Goal: Task Accomplishment & Management: Manage account settings

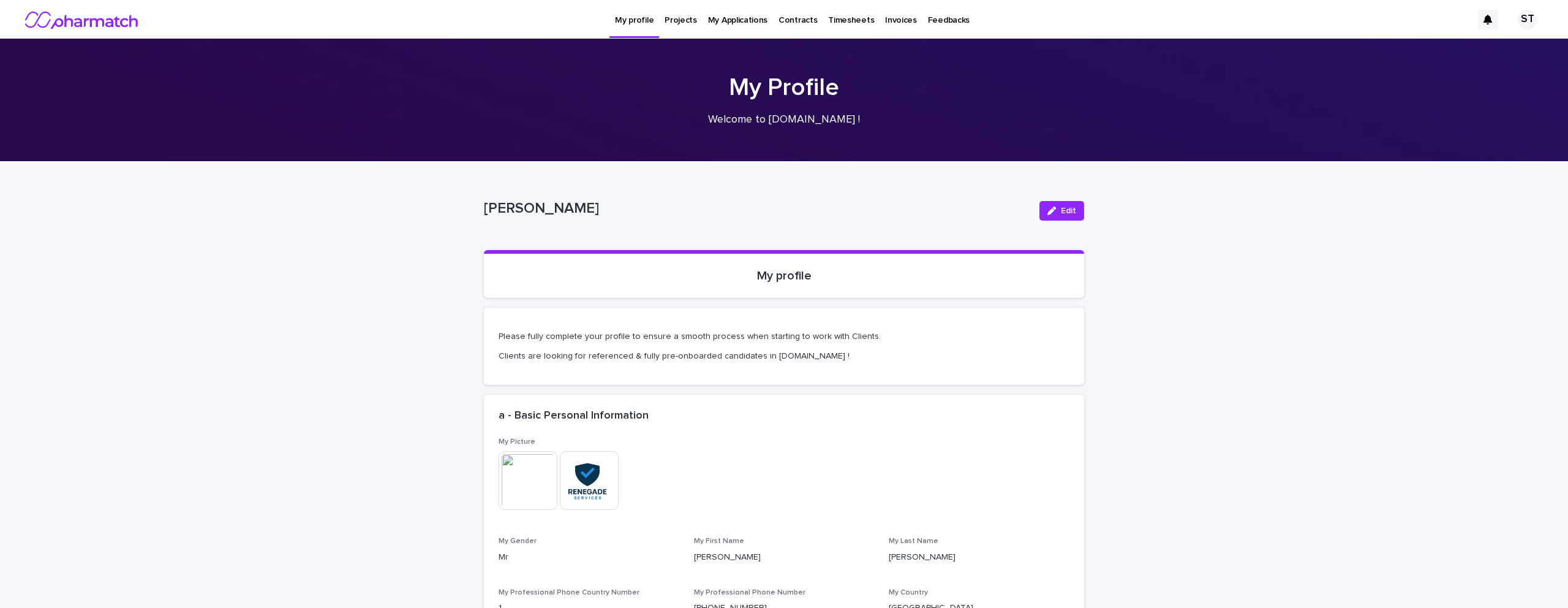
click at [680, 17] on p "Projects" at bounding box center [680, 13] width 32 height 26
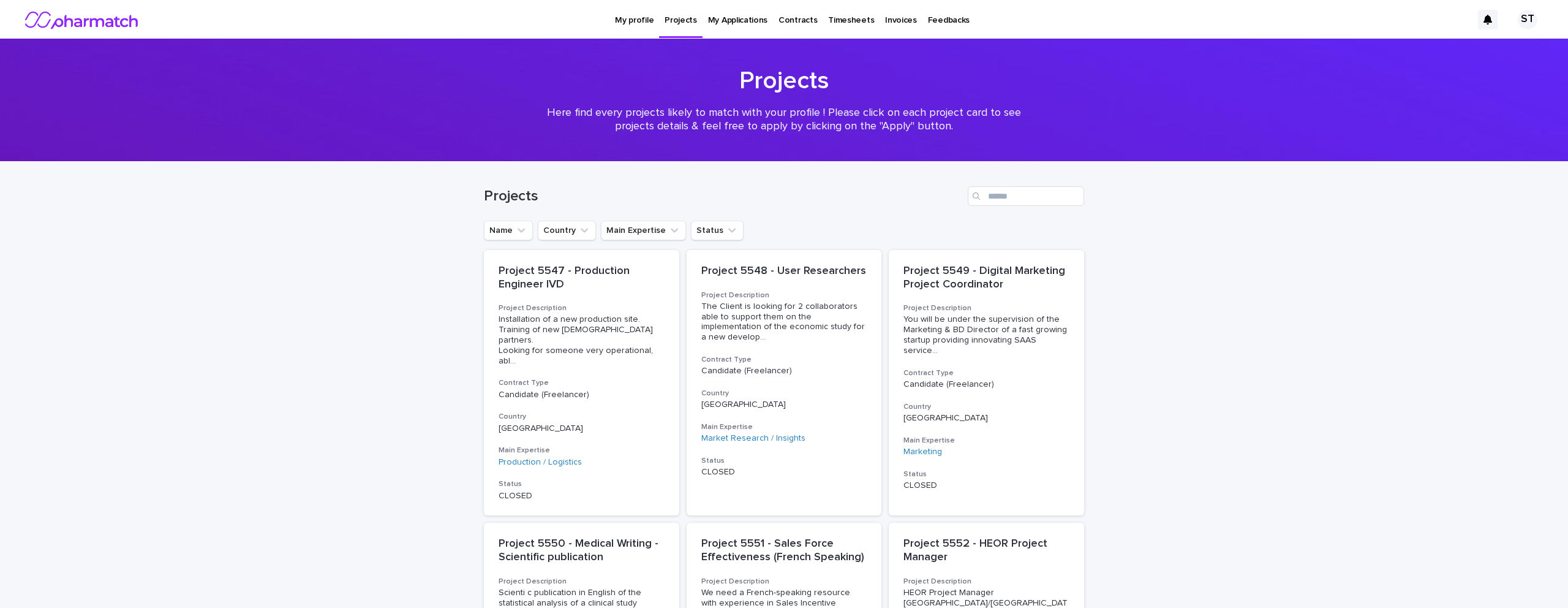
click at [842, 21] on p "Timesheets" at bounding box center [851, 13] width 46 height 26
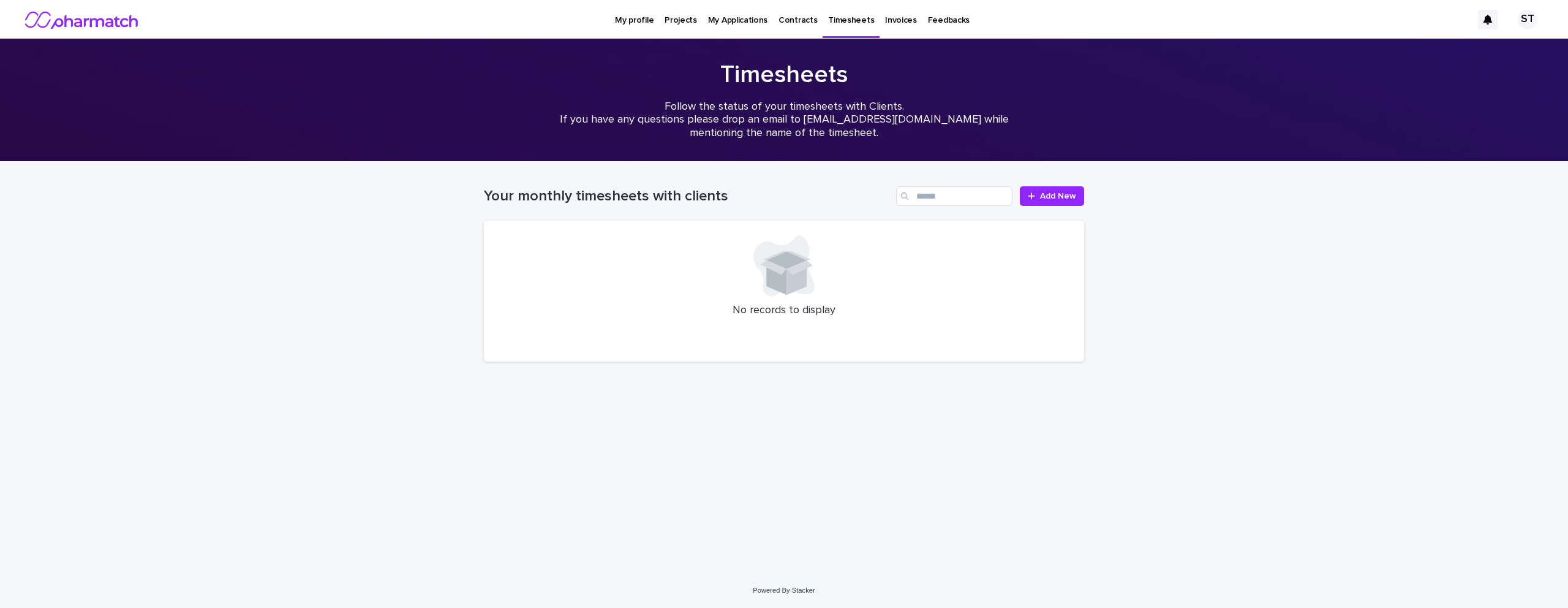
click at [885, 22] on p "Invoices" at bounding box center [901, 13] width 32 height 26
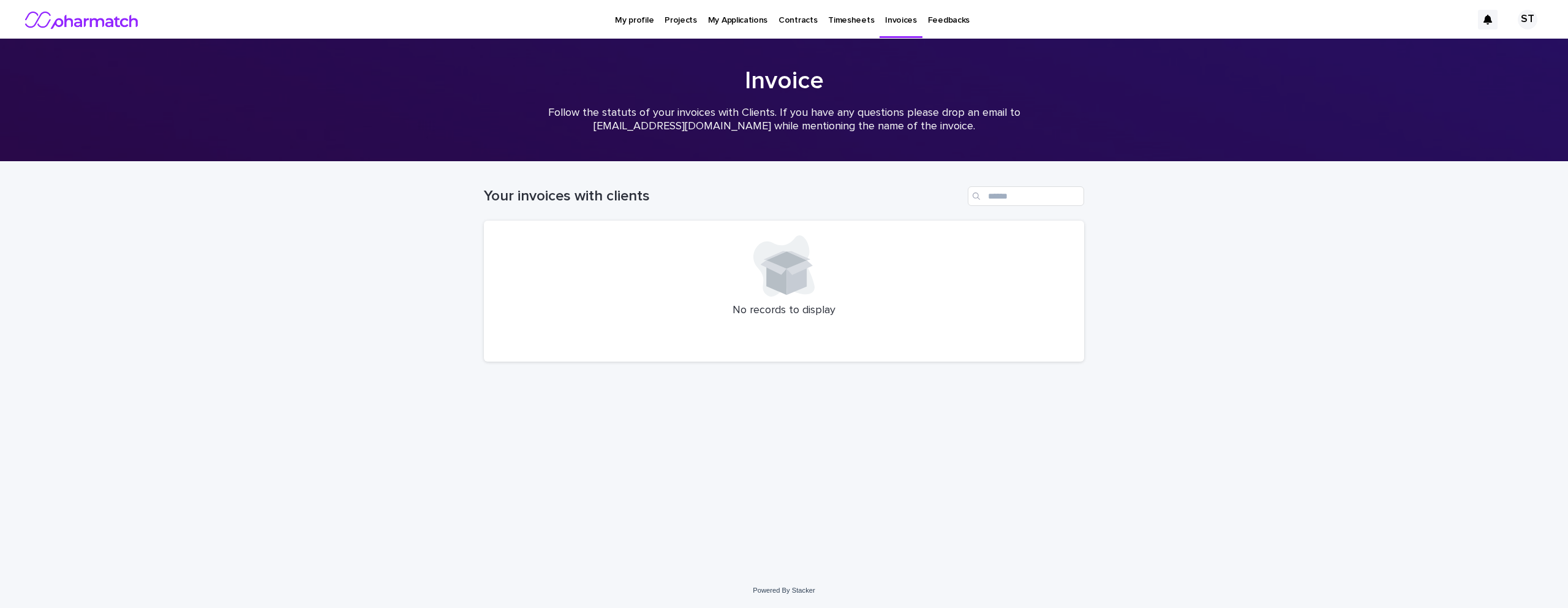
click at [796, 21] on p "Contracts" at bounding box center [797, 13] width 39 height 26
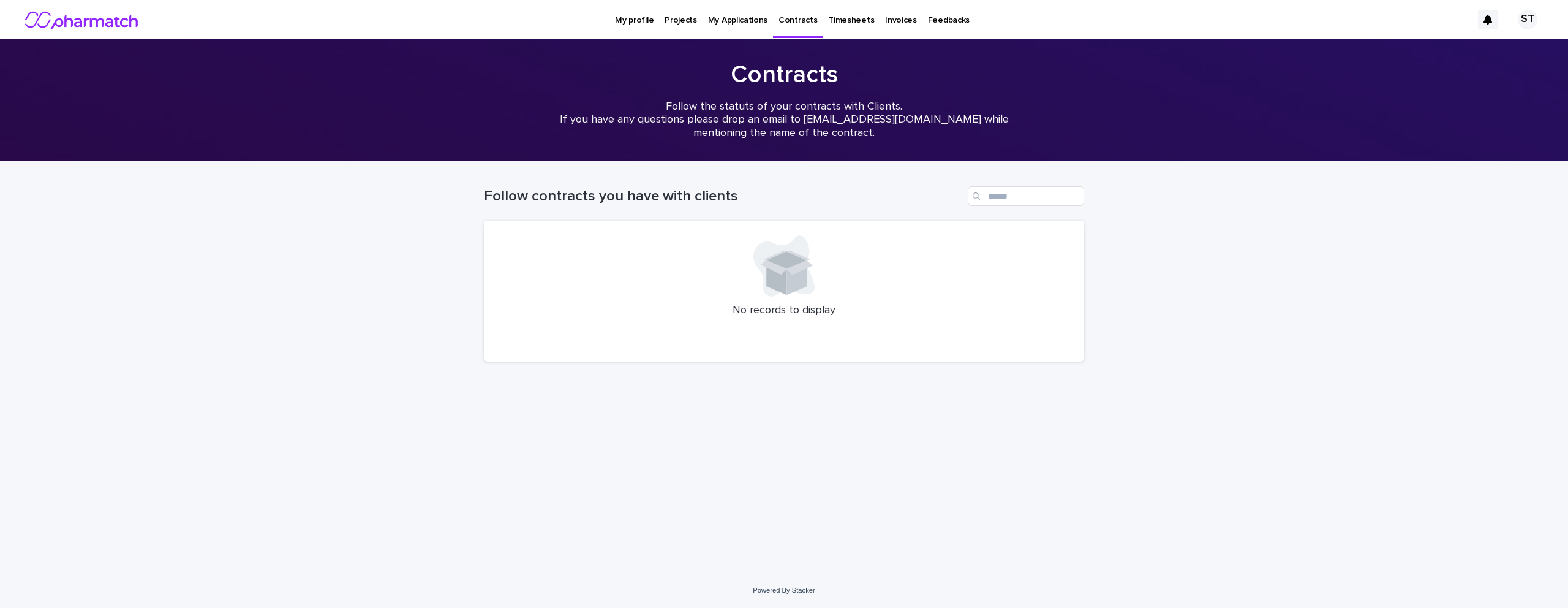
click at [637, 20] on p "My profile" at bounding box center [634, 13] width 39 height 26
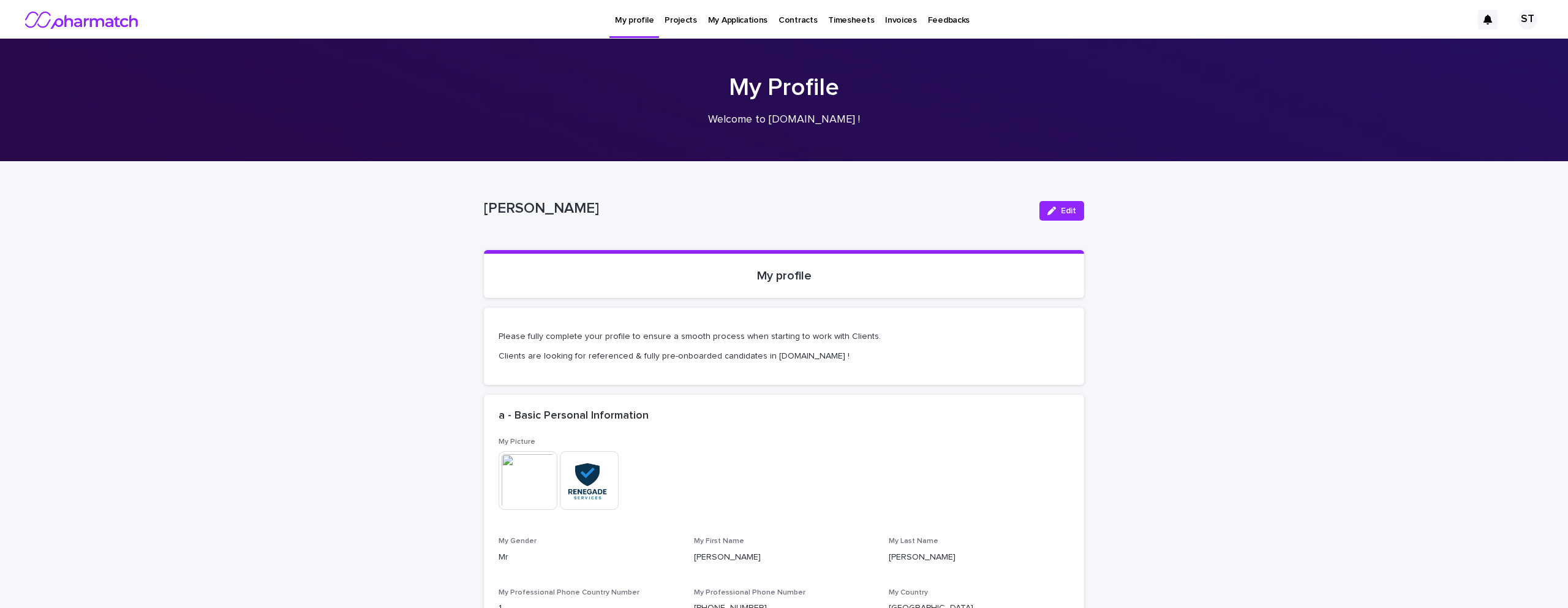
click at [676, 19] on p "Projects" at bounding box center [680, 13] width 32 height 26
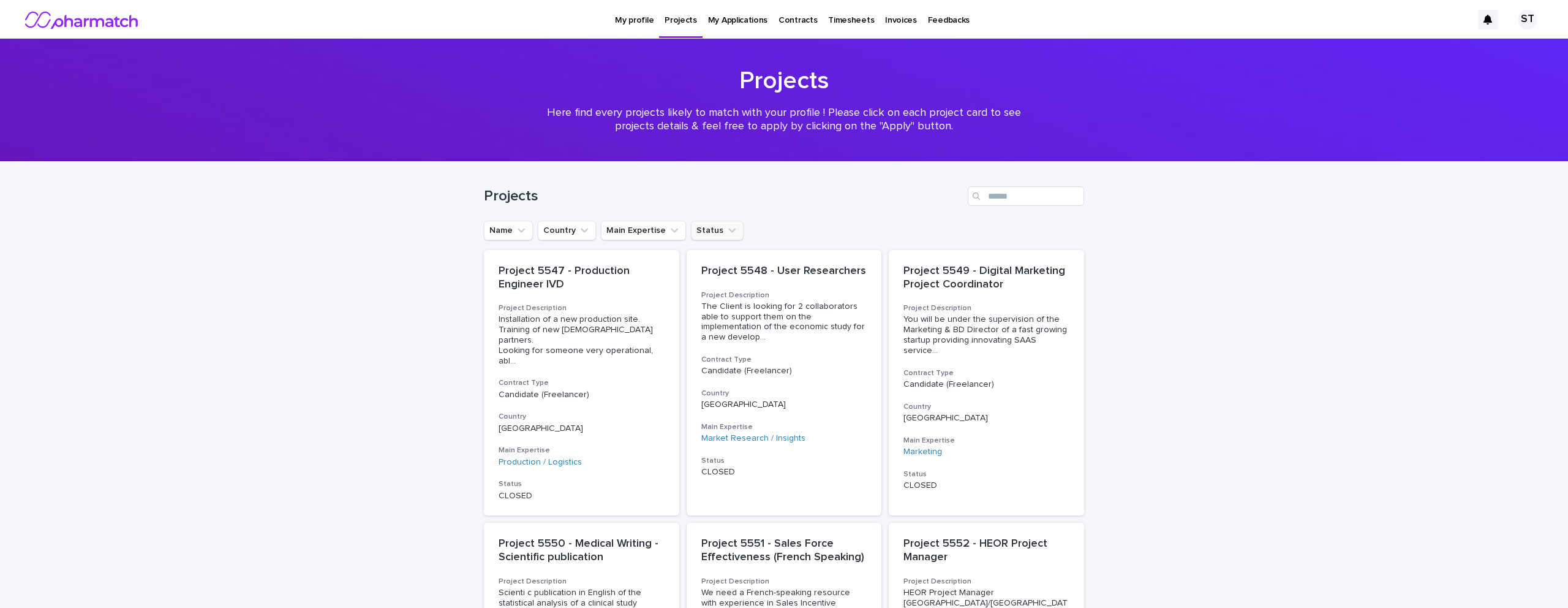
click at [725, 224] on icon "Status" at bounding box center [732, 230] width 12 height 12
click at [729, 307] on p "DRAFT" at bounding box center [762, 308] width 130 height 8
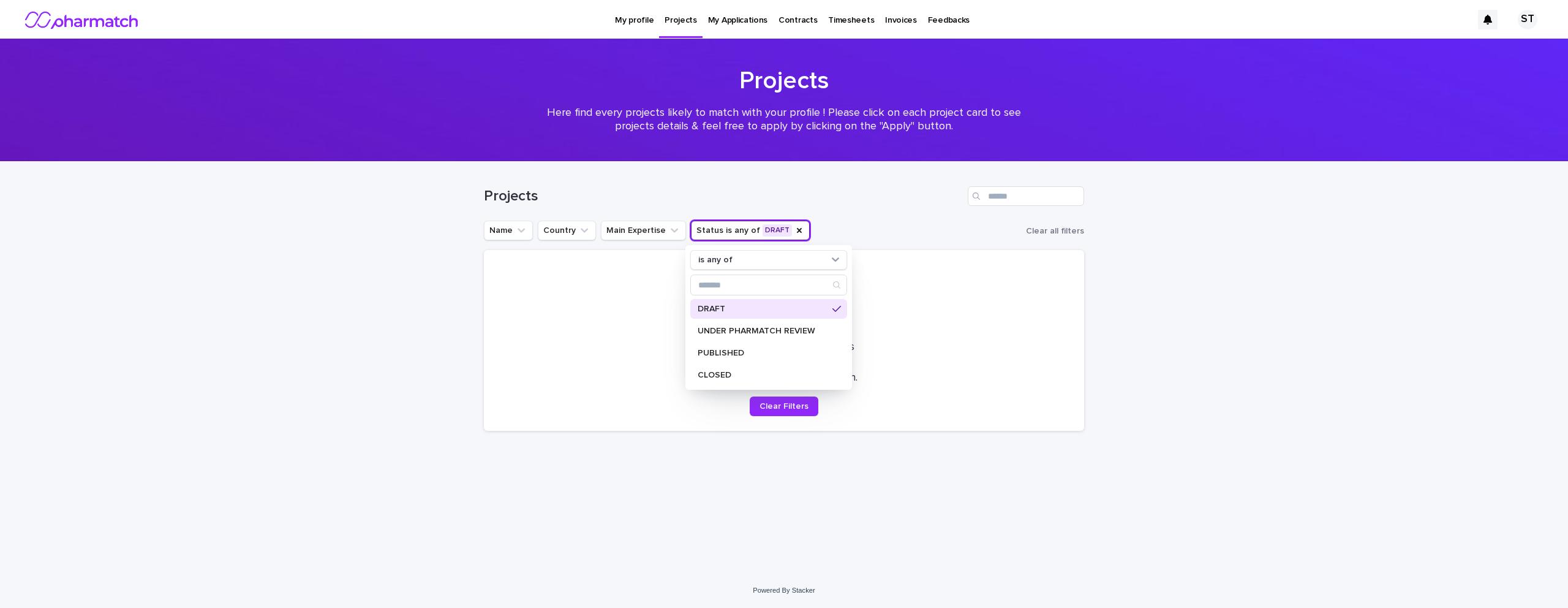
click at [893, 199] on h1 "Projects" at bounding box center [723, 196] width 479 height 18
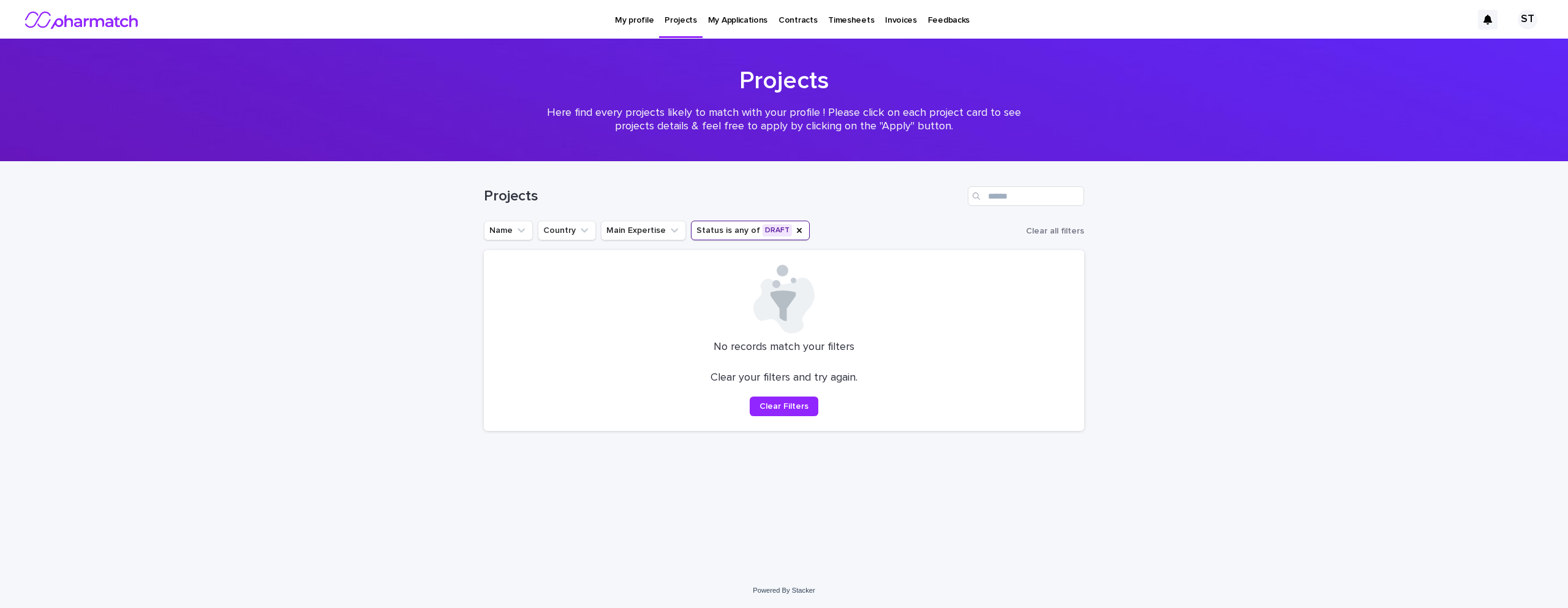
click at [738, 229] on button "Status is any of DRAFT" at bounding box center [750, 230] width 119 height 20
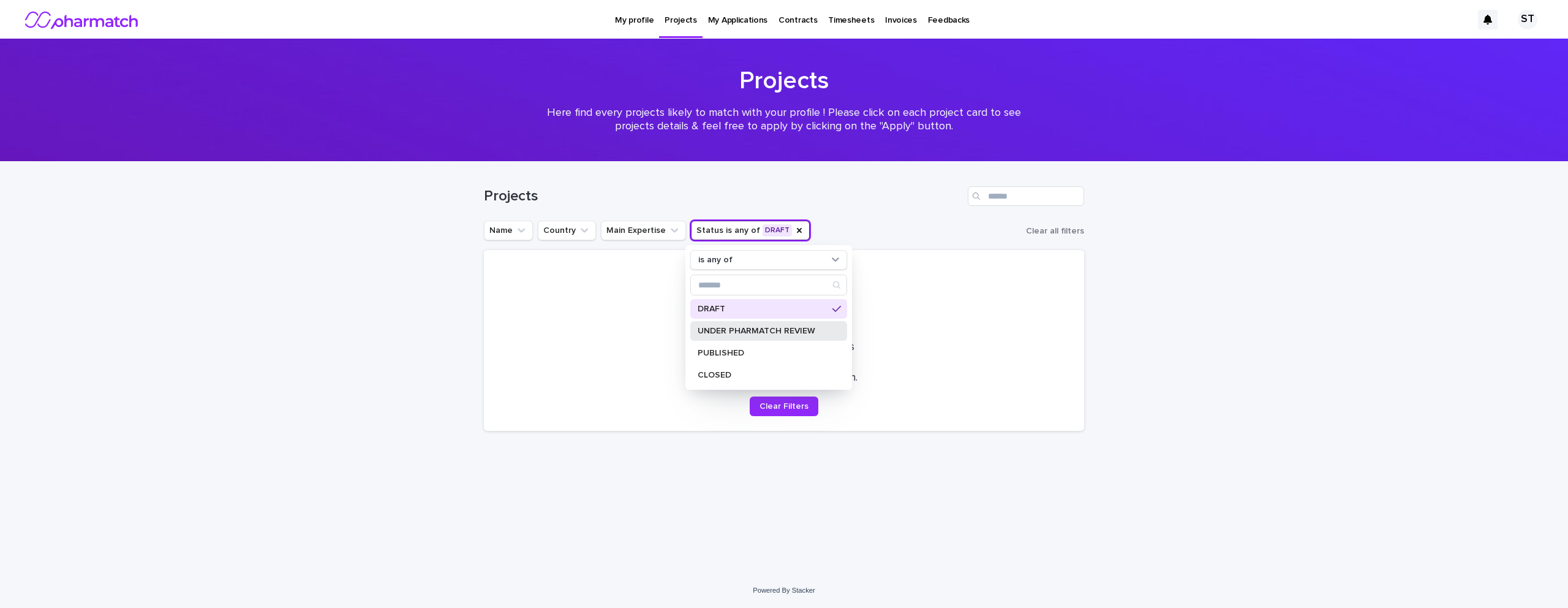
click at [745, 332] on p "UNDER PHARMATCH REVIEW" at bounding box center [762, 330] width 130 height 8
click at [838, 309] on icon at bounding box center [836, 308] width 8 height 10
click at [734, 354] on p "PUBLISHED" at bounding box center [762, 353] width 130 height 8
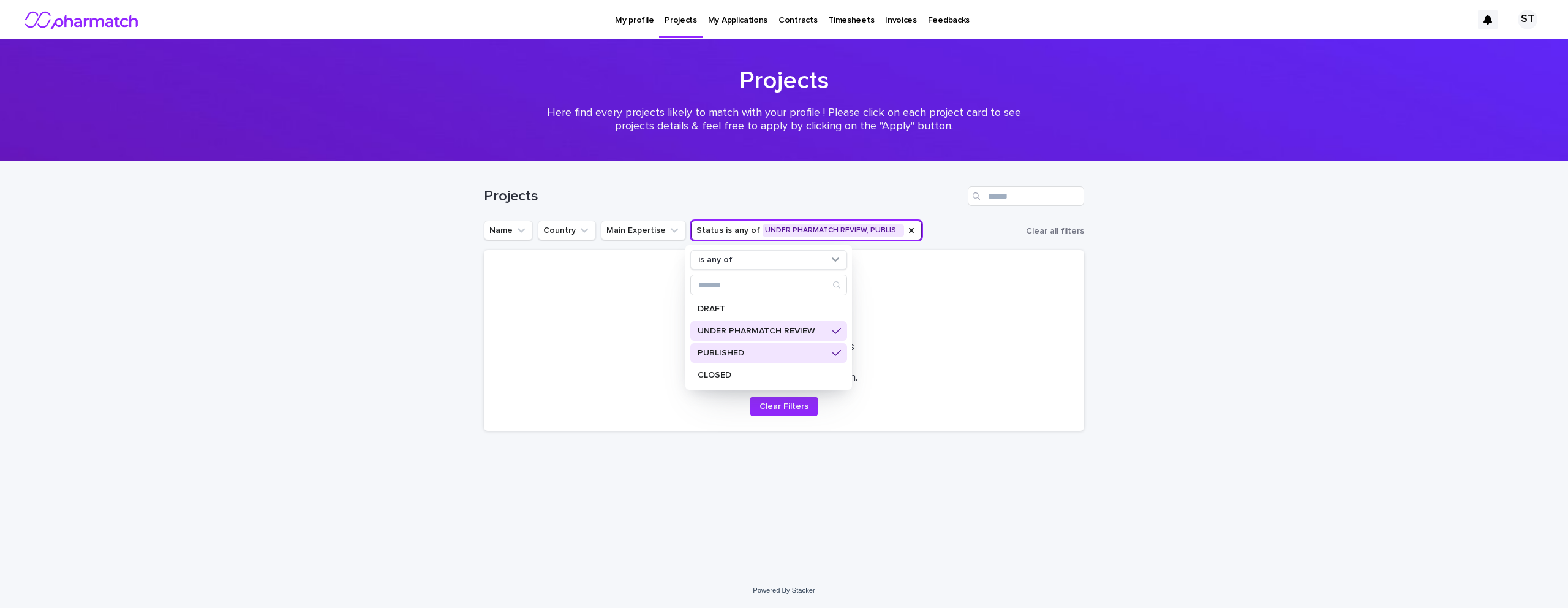
click at [747, 332] on p "UNDER PHARMATCH REVIEW" at bounding box center [762, 330] width 130 height 8
click at [890, 209] on div "Projects" at bounding box center [784, 191] width 600 height 59
